Goal: Communication & Community: Answer question/provide support

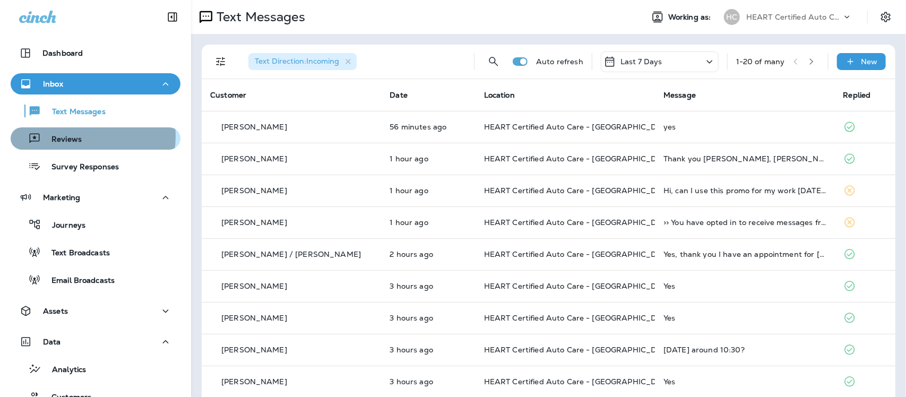
click at [64, 136] on p "Reviews" at bounding box center [61, 140] width 41 height 10
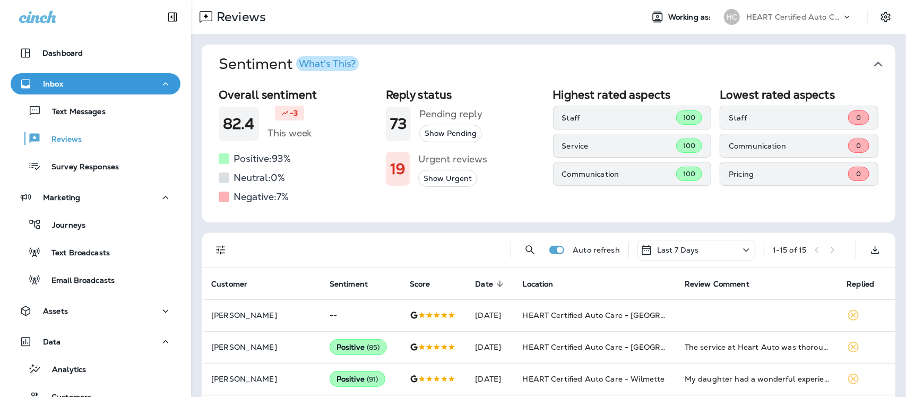
click at [870, 61] on icon "button" at bounding box center [878, 64] width 17 height 17
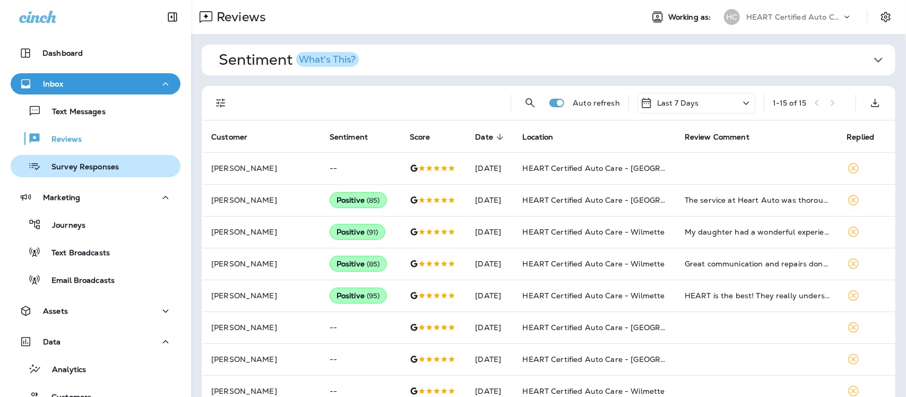
click at [88, 170] on p "Survey Responses" at bounding box center [80, 167] width 78 height 10
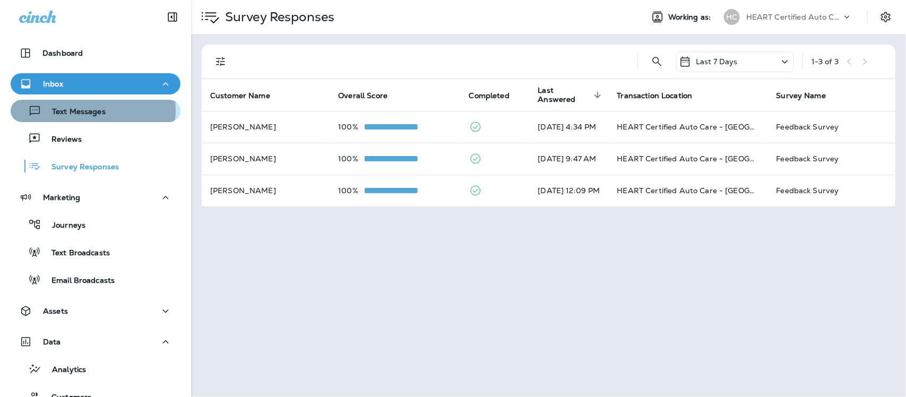
click at [83, 109] on p "Text Messages" at bounding box center [73, 112] width 64 height 10
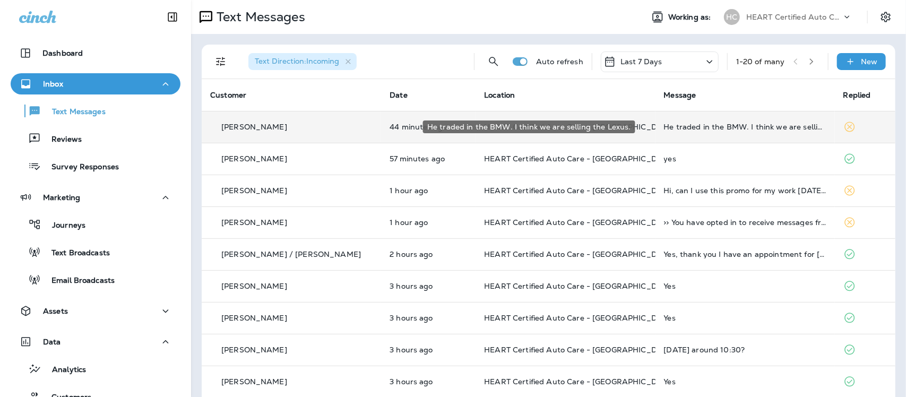
click at [715, 129] on div "He traded in the BMW. I think we are selling the Lexus." at bounding box center [745, 127] width 162 height 8
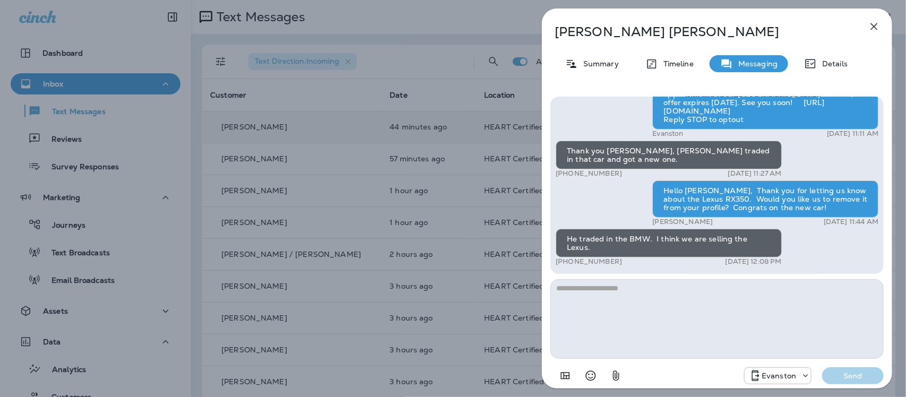
click at [622, 290] on textarea at bounding box center [716, 319] width 333 height 80
type textarea "**********"
click at [864, 375] on p "Send" at bounding box center [852, 376] width 45 height 10
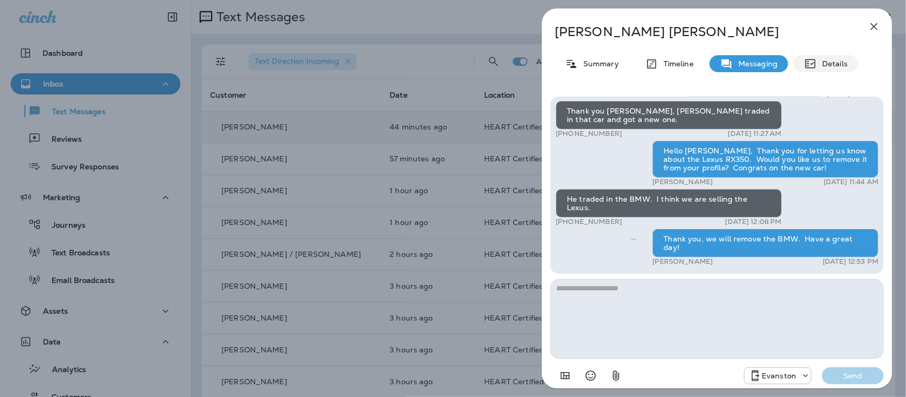
click at [834, 63] on p "Details" at bounding box center [832, 63] width 31 height 8
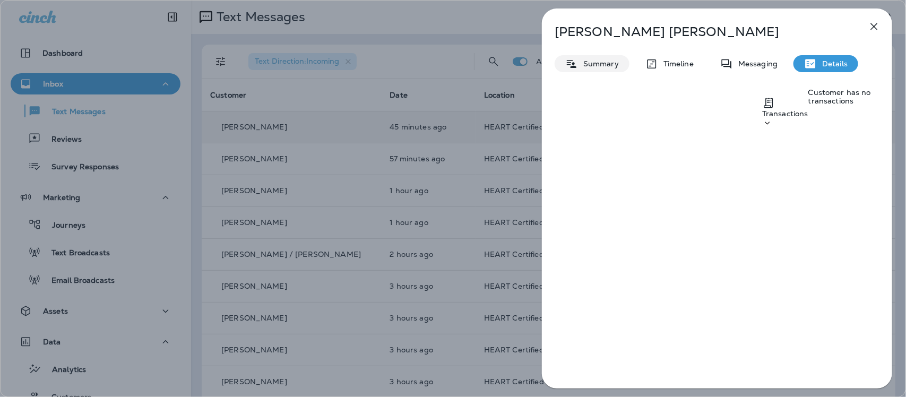
click at [595, 62] on p "Summary" at bounding box center [598, 63] width 41 height 8
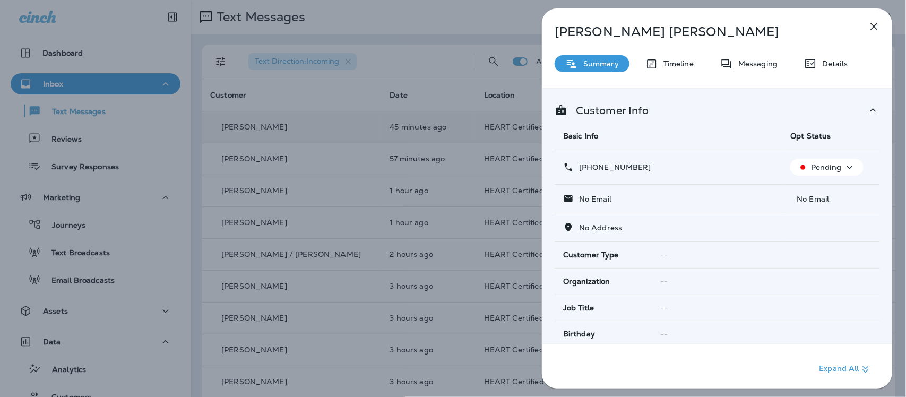
drag, startPoint x: 588, startPoint y: 168, endPoint x: 646, endPoint y: 171, distance: 58.4
click at [646, 171] on div "[PHONE_NUMBER]" at bounding box center [668, 167] width 210 height 11
copy p "[PHONE_NUMBER]"
click at [874, 25] on icon "button" at bounding box center [874, 26] width 13 height 13
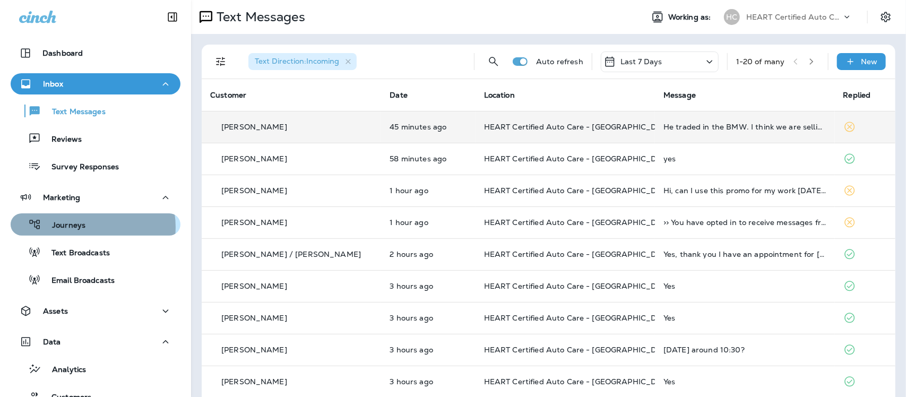
click at [82, 227] on p "Journeys" at bounding box center [63, 226] width 44 height 10
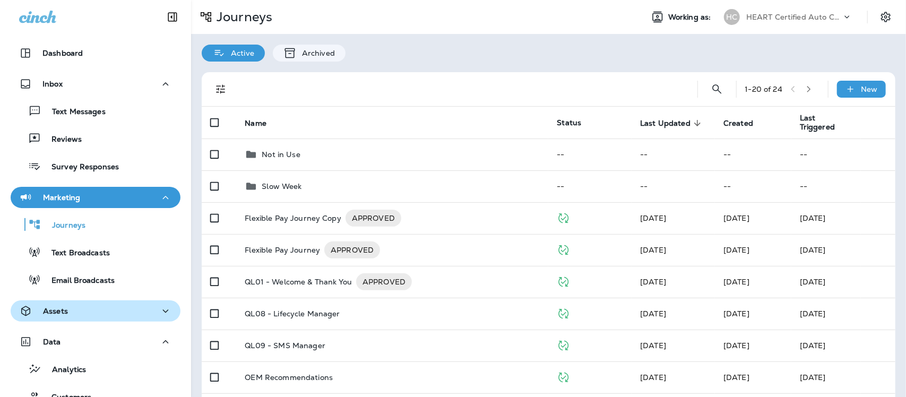
click at [93, 311] on div "Assets" at bounding box center [95, 311] width 153 height 13
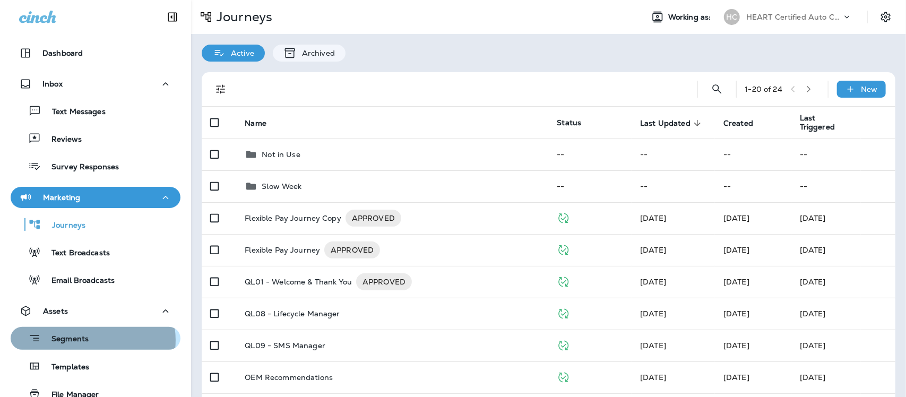
click at [90, 340] on div "Segments" at bounding box center [95, 338] width 161 height 16
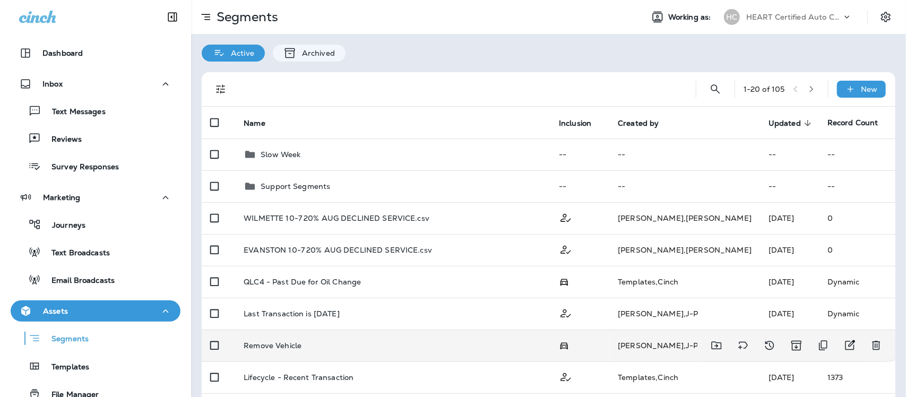
click at [284, 344] on p "Remove Vehicle" at bounding box center [273, 345] width 58 height 8
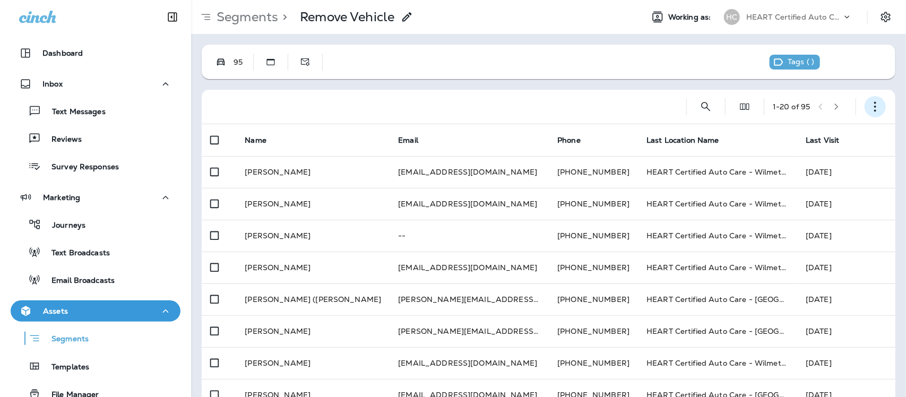
click at [874, 107] on use "button" at bounding box center [875, 107] width 2 height 10
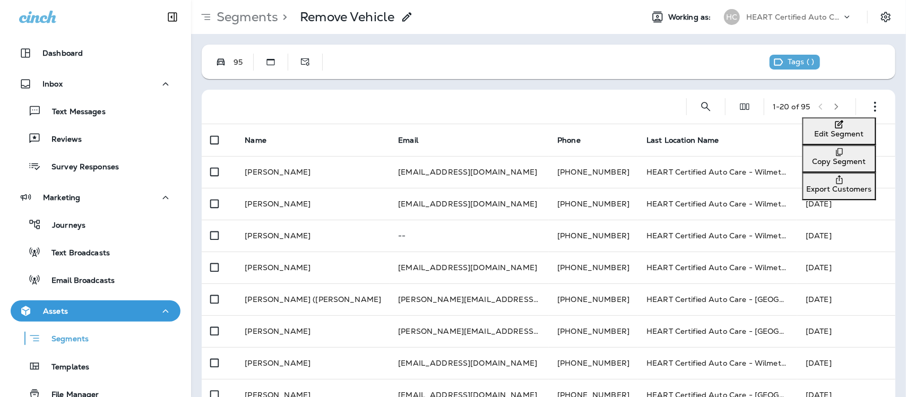
click at [807, 133] on p "Edit Segment" at bounding box center [839, 133] width 65 height 8
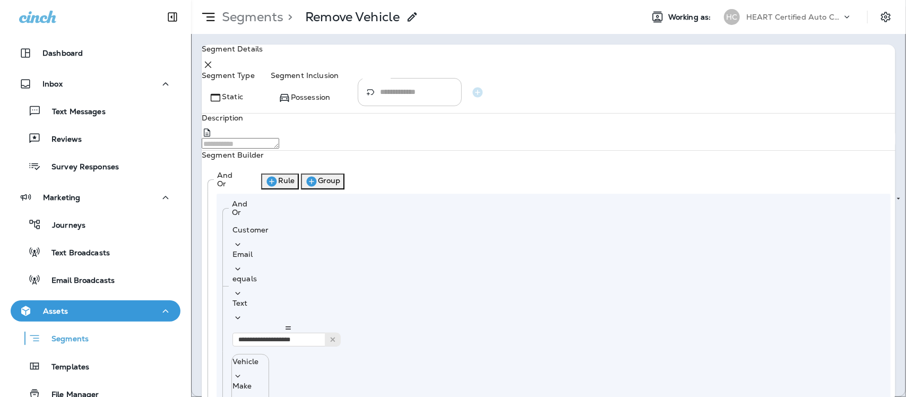
type input "**********"
paste input "**********"
type input "**********"
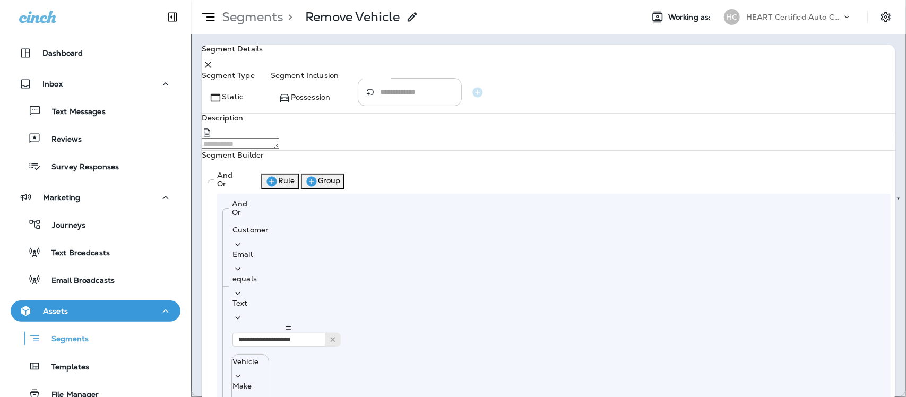
type input "****"
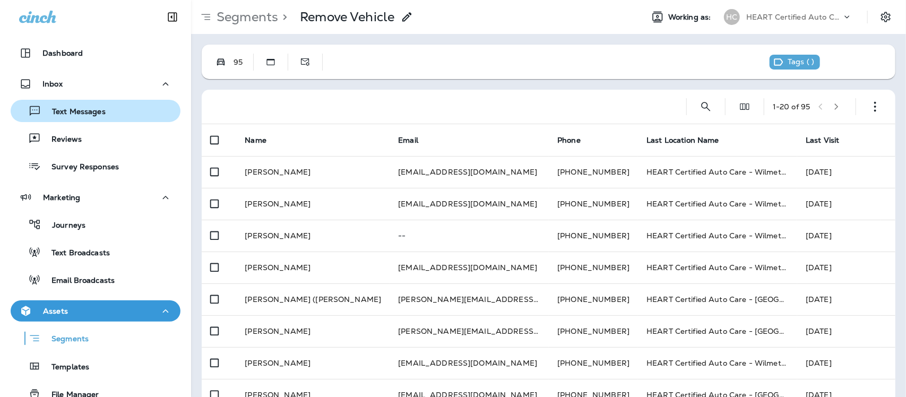
click at [80, 107] on p "Text Messages" at bounding box center [73, 112] width 64 height 10
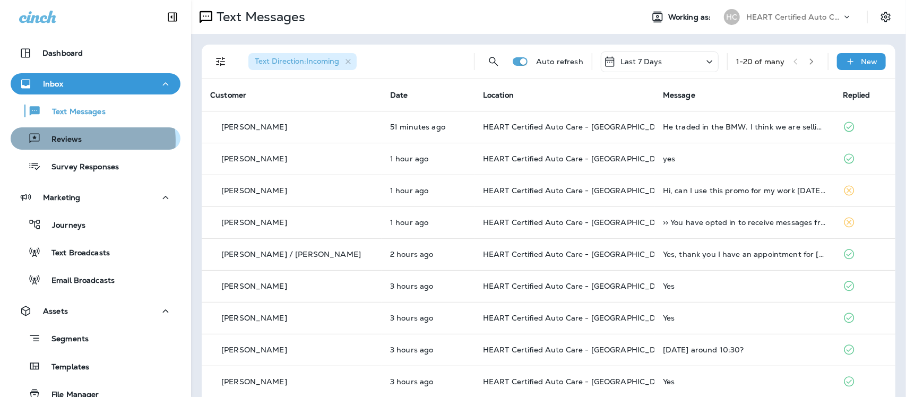
click at [70, 141] on p "Reviews" at bounding box center [61, 140] width 41 height 10
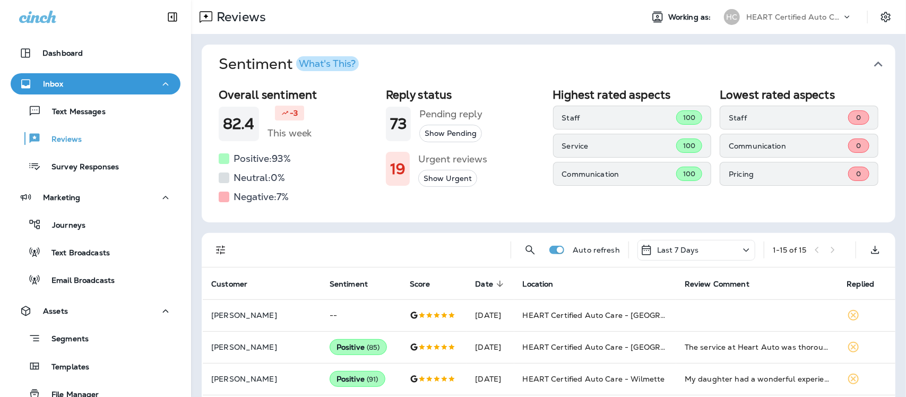
click at [871, 62] on icon "button" at bounding box center [878, 64] width 17 height 17
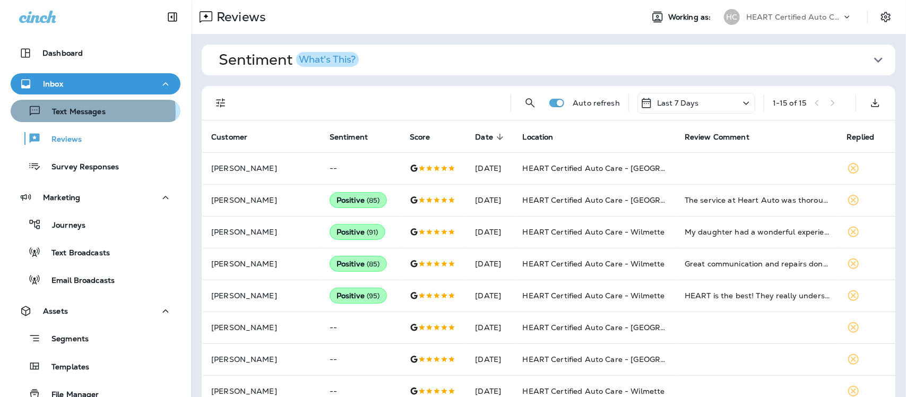
click at [88, 112] on p "Text Messages" at bounding box center [73, 112] width 64 height 10
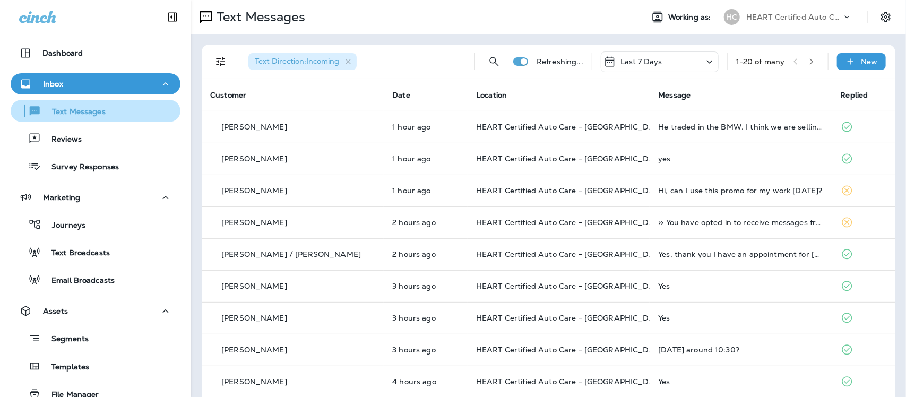
click at [85, 107] on p "Text Messages" at bounding box center [73, 112] width 64 height 10
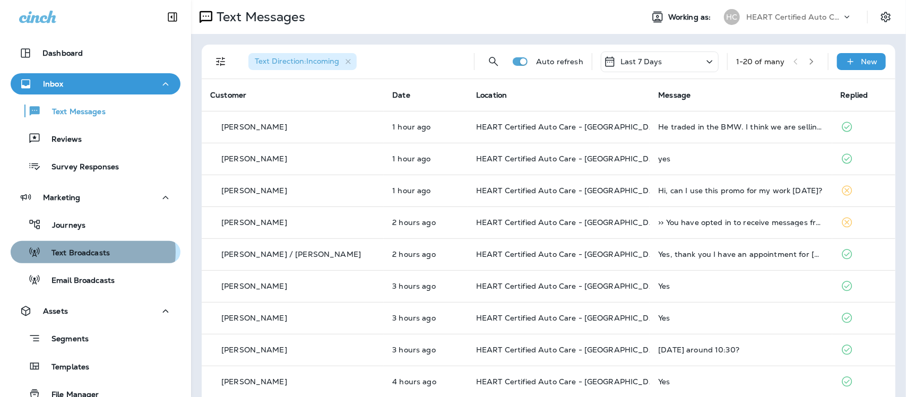
click at [91, 252] on p "Text Broadcasts" at bounding box center [75, 253] width 69 height 10
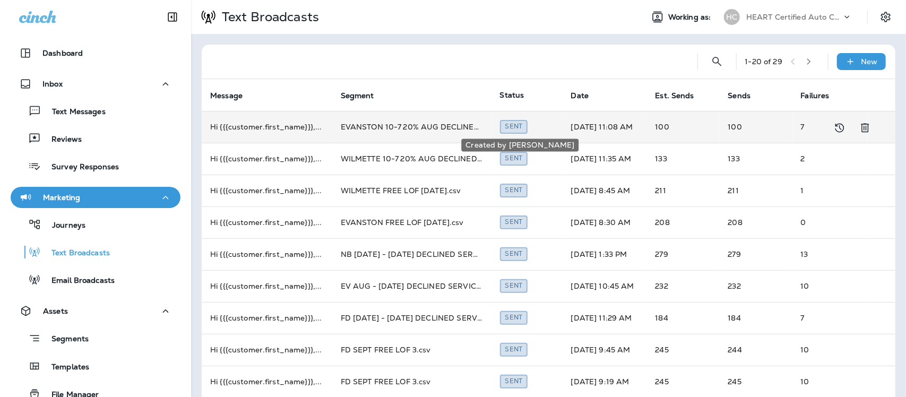
click at [515, 126] on div "Sent" at bounding box center [514, 126] width 28 height 13
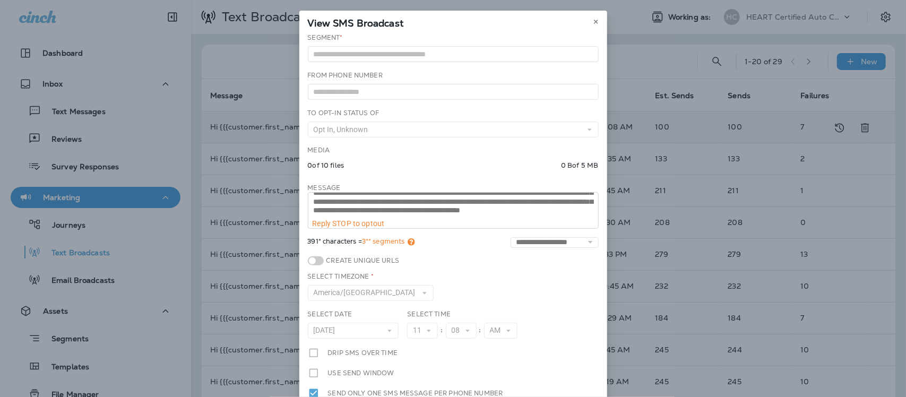
scroll to position [27, 0]
click at [593, 21] on icon at bounding box center [596, 22] width 6 height 6
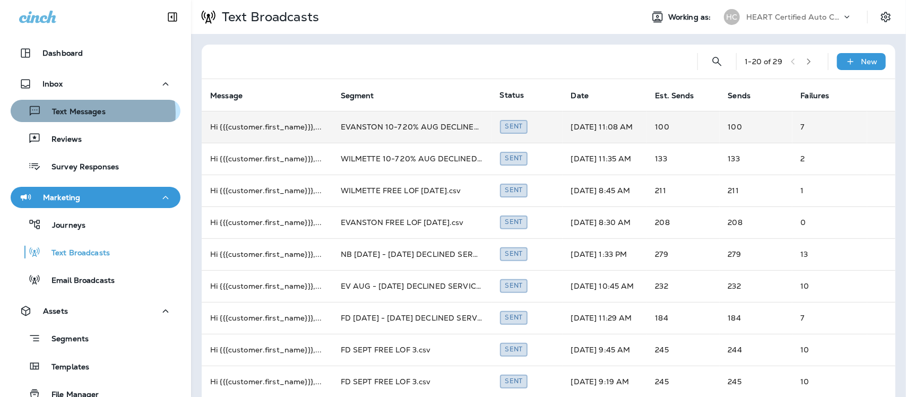
click at [90, 113] on p "Text Messages" at bounding box center [73, 112] width 64 height 10
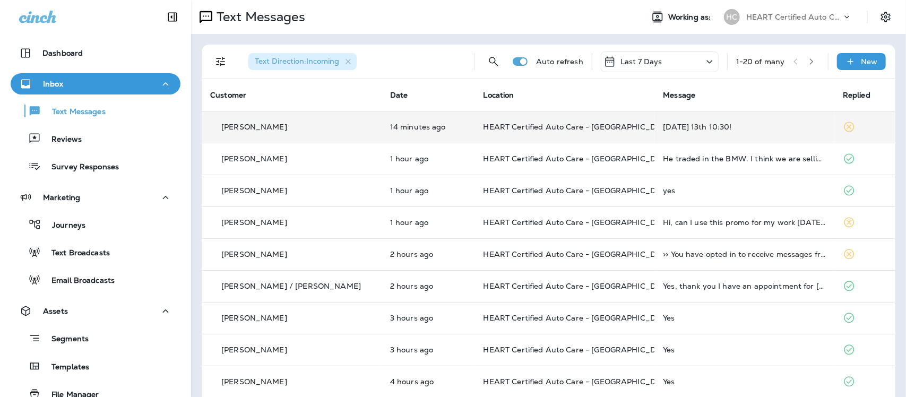
click at [678, 128] on div "Monday 13th 10:30!" at bounding box center [744, 127] width 163 height 8
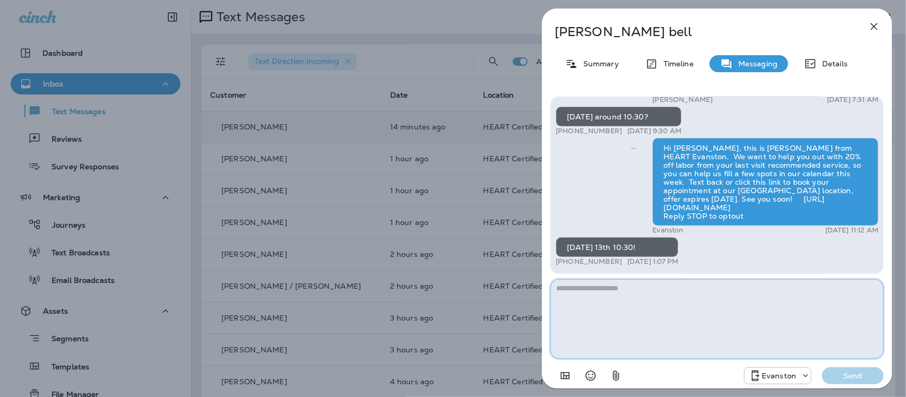
click at [643, 308] on textarea at bounding box center [716, 319] width 333 height 80
type textarea "*"
type textarea "**********"
click at [858, 377] on p "Send" at bounding box center [852, 376] width 45 height 10
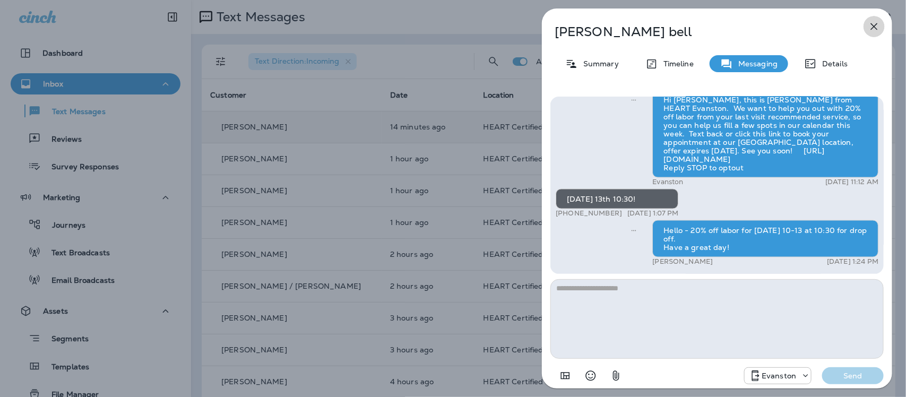
click at [876, 28] on icon "button" at bounding box center [874, 26] width 13 height 13
